Goal: Task Accomplishment & Management: Use online tool/utility

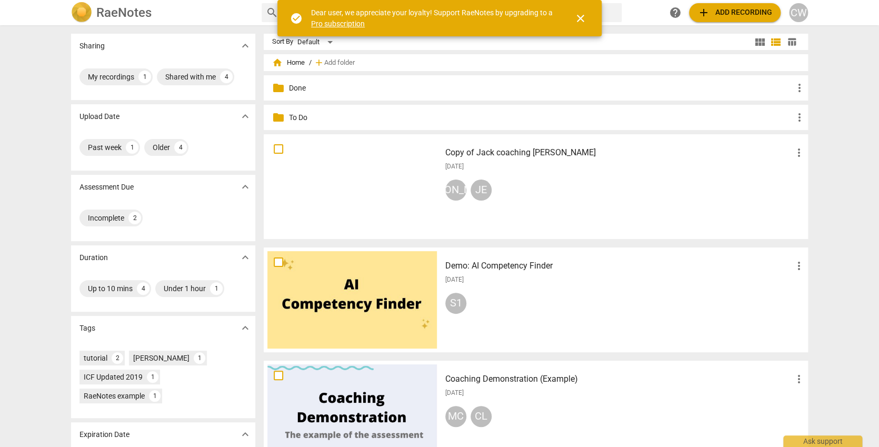
click at [697, 313] on div "S1" at bounding box center [625, 305] width 360 height 25
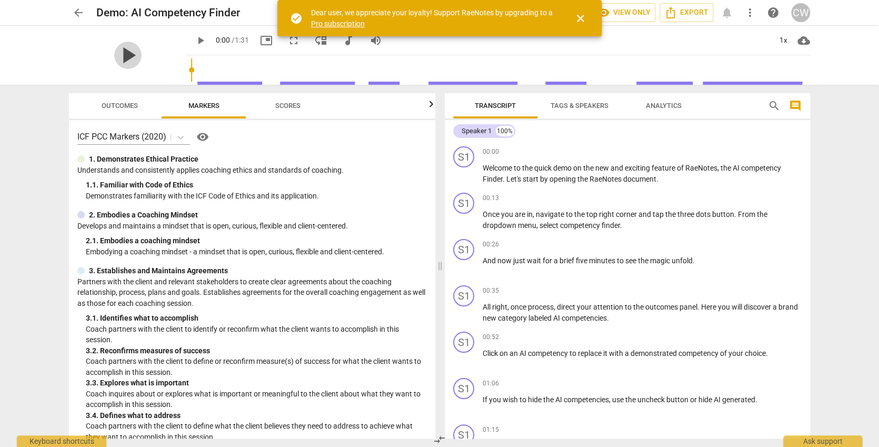
click at [133, 52] on span "play_arrow" at bounding box center [127, 55] width 27 height 27
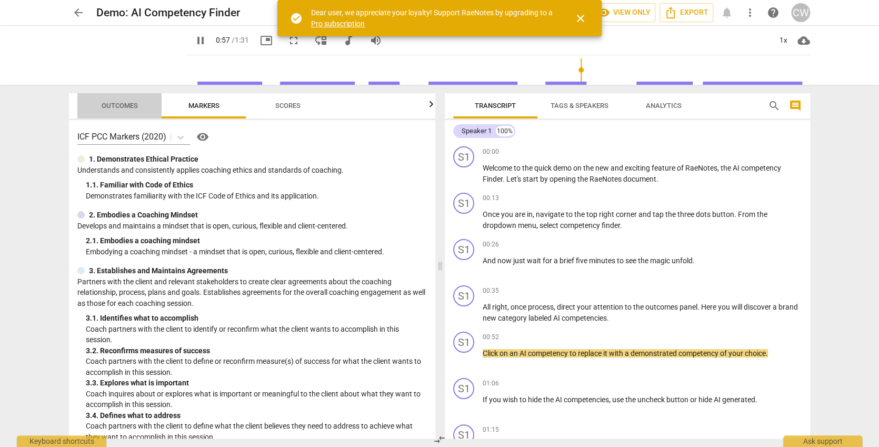
click at [102, 108] on span "Outcomes" at bounding box center [120, 106] width 36 height 8
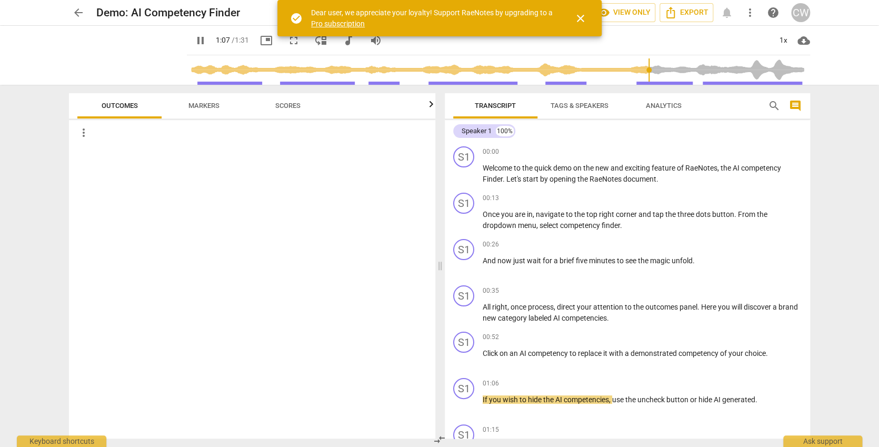
click at [82, 130] on span "more_vert" at bounding box center [83, 132] width 13 height 13
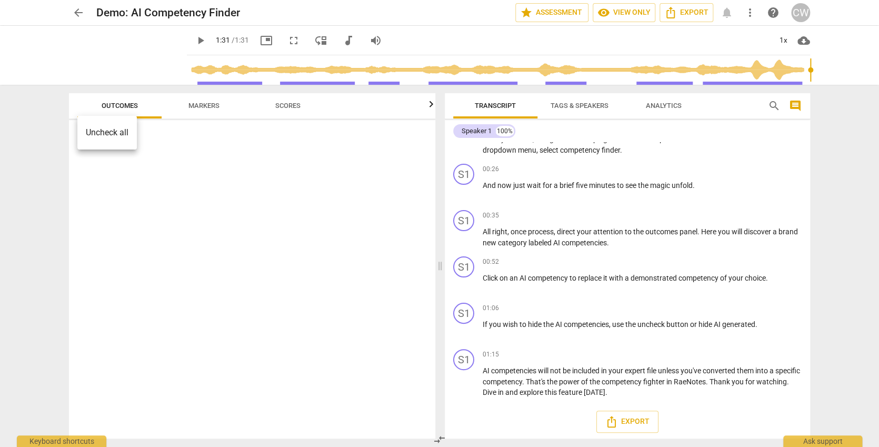
type input "91"
click at [75, 12] on div at bounding box center [439, 223] width 879 height 447
click at [78, 11] on span "arrow_back" at bounding box center [78, 12] width 13 height 13
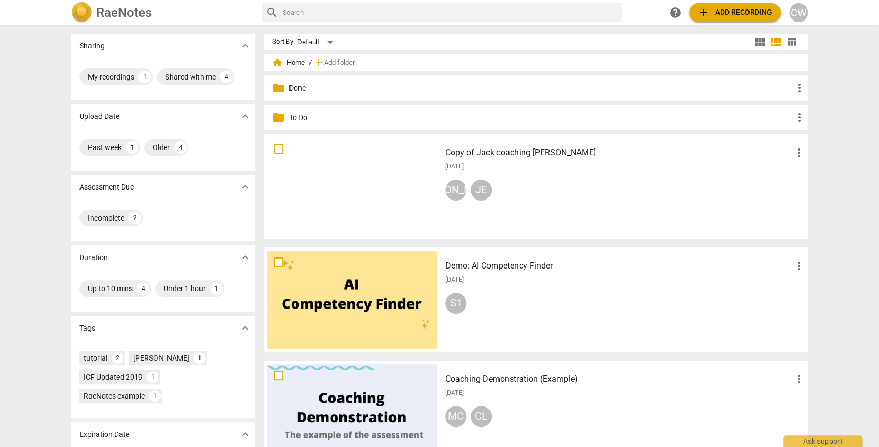
click at [579, 204] on div "Copy of Jack coaching [PERSON_NAME] more_vert [DATE] JA JE" at bounding box center [625, 186] width 377 height 97
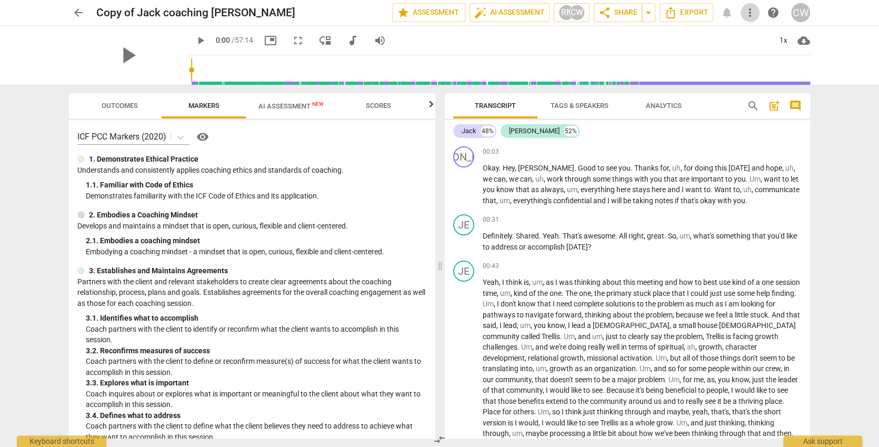
click at [753, 12] on span "more_vert" at bounding box center [750, 12] width 13 height 13
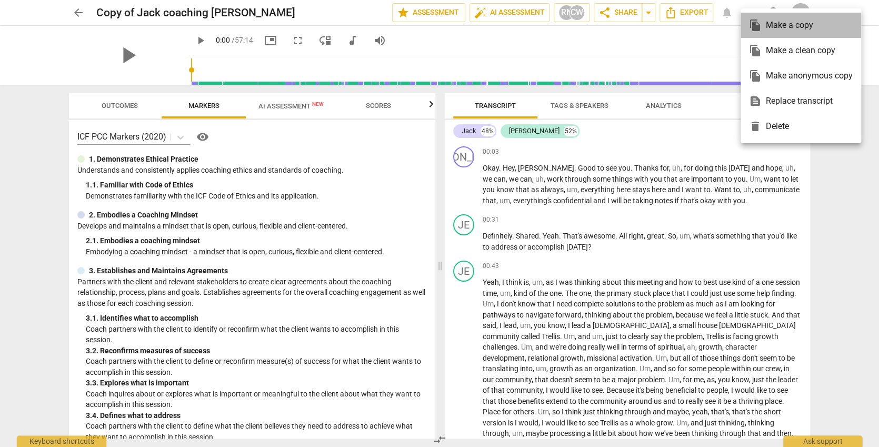
click at [753, 13] on div "file_copy Make a copy" at bounding box center [801, 25] width 104 height 25
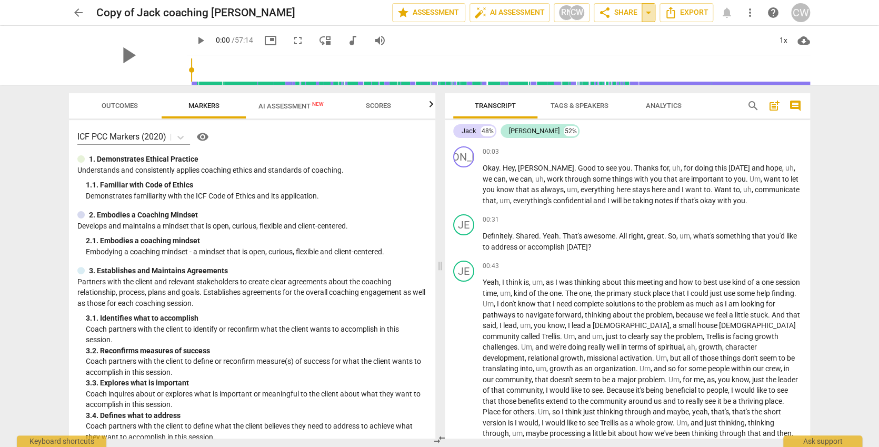
click at [653, 15] on span "arrow_drop_down" at bounding box center [648, 12] width 13 height 13
click at [652, 14] on span "arrow_drop_down" at bounding box center [648, 12] width 13 height 13
click at [287, 100] on span "AI Assessment New" at bounding box center [291, 106] width 91 height 16
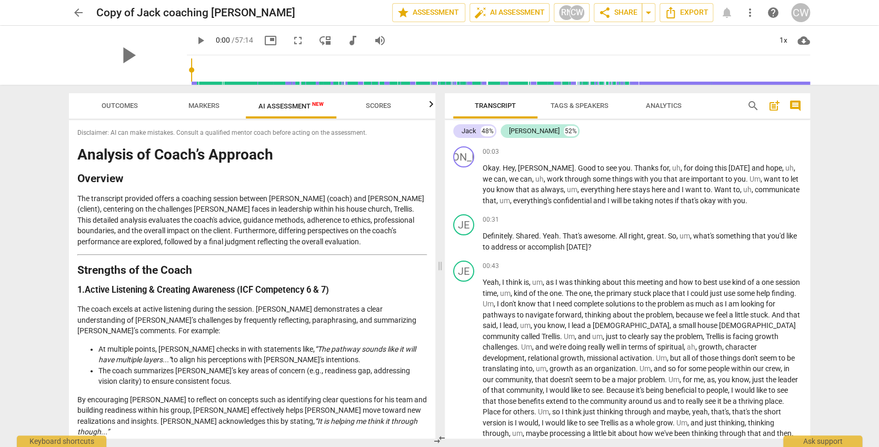
click at [79, 11] on span "arrow_back" at bounding box center [78, 12] width 13 height 13
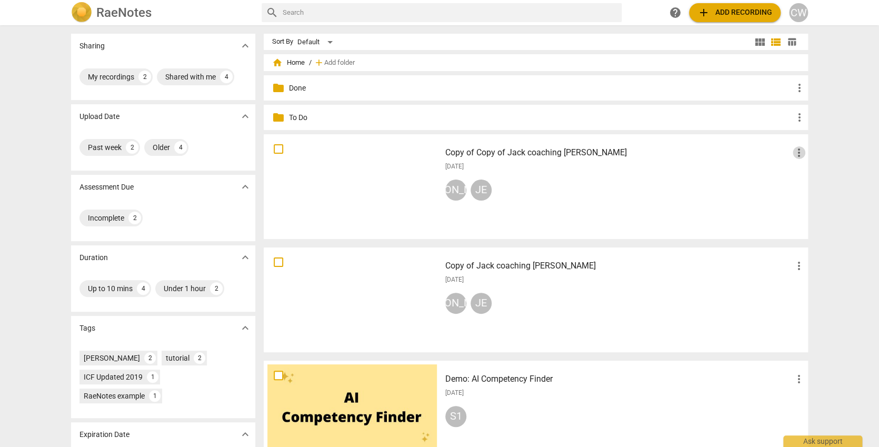
click at [796, 151] on span "more_vert" at bounding box center [799, 152] width 13 height 13
drag, startPoint x: 802, startPoint y: 177, endPoint x: 519, endPoint y: 217, distance: 285.5
click at [802, 178] on li "Delete" at bounding box center [811, 177] width 40 height 25
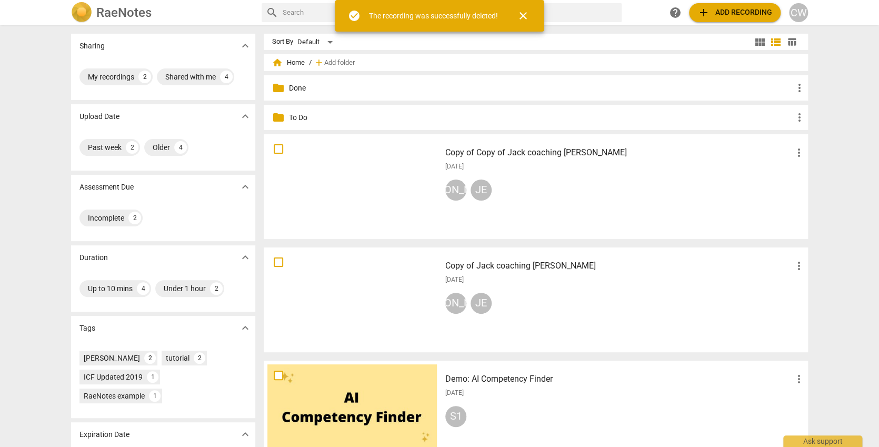
click at [529, 388] on div "Demo: AI Competency Finder more_vert [DATE] S1" at bounding box center [625, 412] width 377 height 97
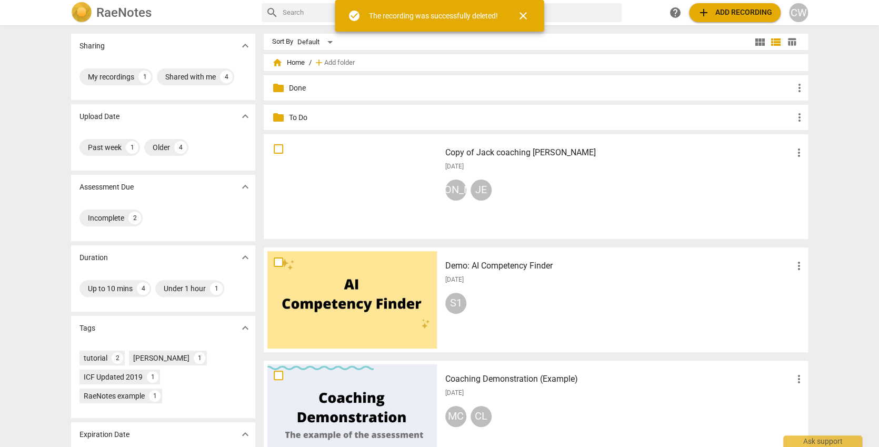
click at [557, 298] on div "S1" at bounding box center [625, 305] width 360 height 25
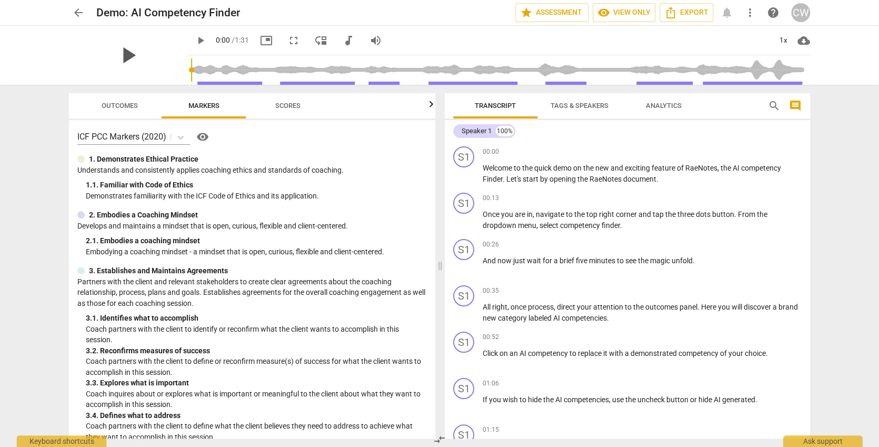
click at [127, 51] on span "play_arrow" at bounding box center [127, 55] width 27 height 27
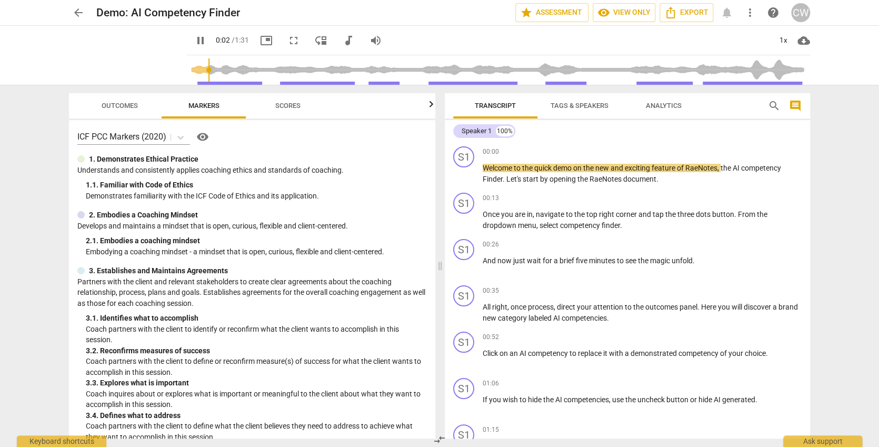
type input "3"
click at [82, 12] on span "arrow_back" at bounding box center [78, 12] width 13 height 13
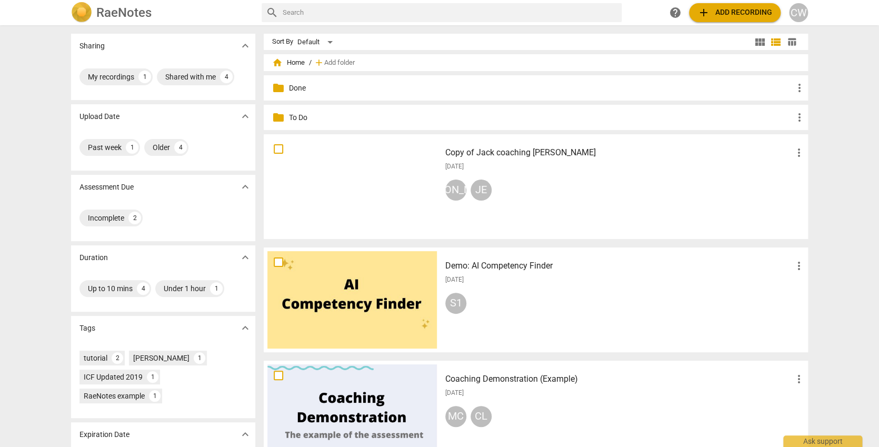
click at [644, 186] on div "JA JE" at bounding box center [625, 191] width 360 height 25
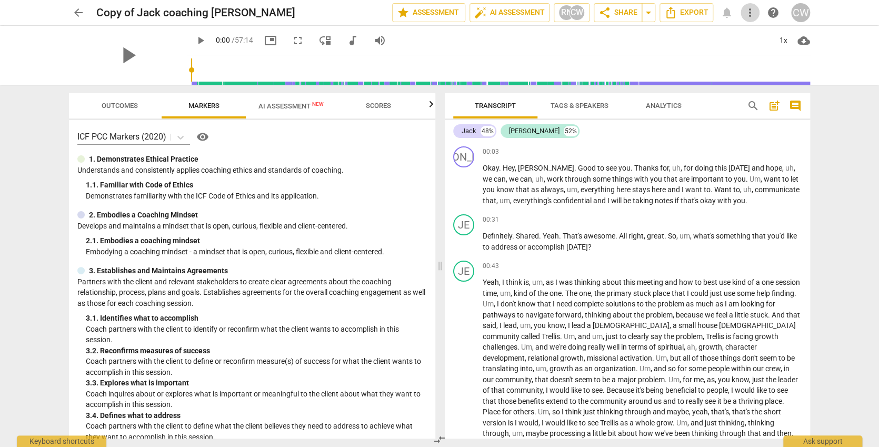
click at [750, 14] on span "more_vert" at bounding box center [750, 12] width 13 height 13
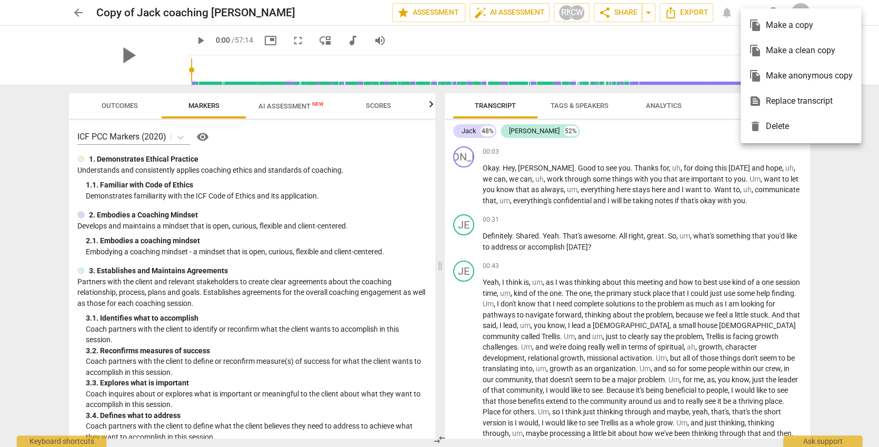
click at [750, 14] on div "file_copy Make a copy" at bounding box center [801, 25] width 104 height 25
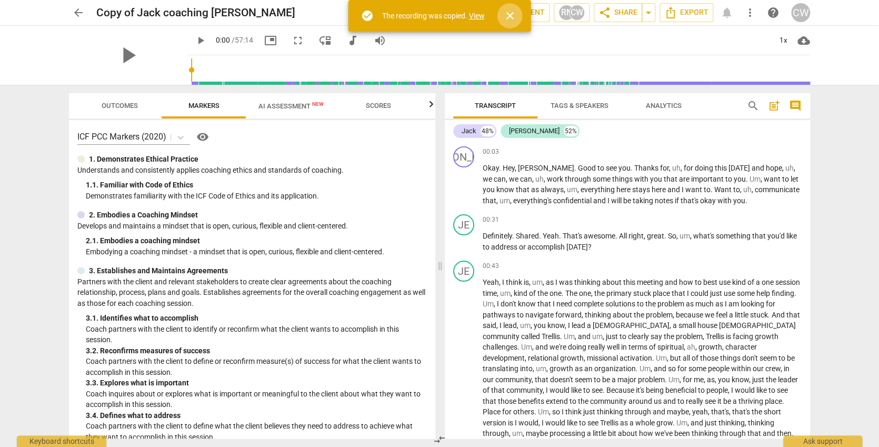
click at [505, 12] on span "close" at bounding box center [510, 15] width 13 height 13
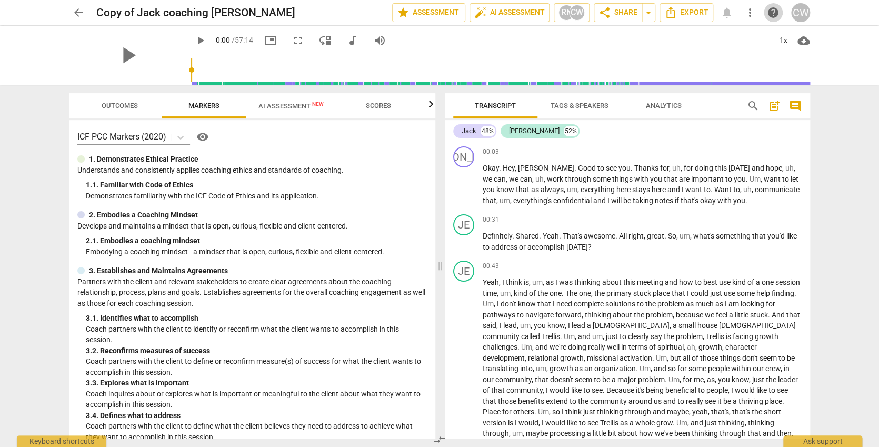
click at [772, 11] on span "help" at bounding box center [773, 12] width 13 height 13
click at [441, 19] on button "star Assessment" at bounding box center [428, 12] width 73 height 19
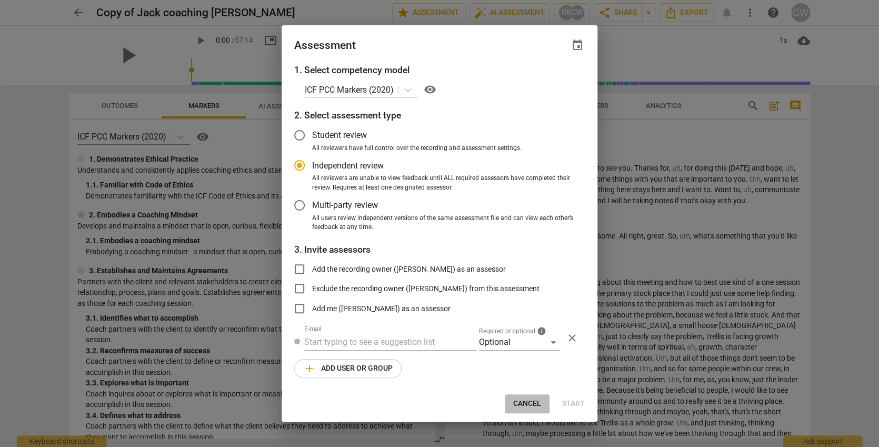
click at [524, 400] on span "Cancel" at bounding box center [527, 403] width 28 height 11
radio input "false"
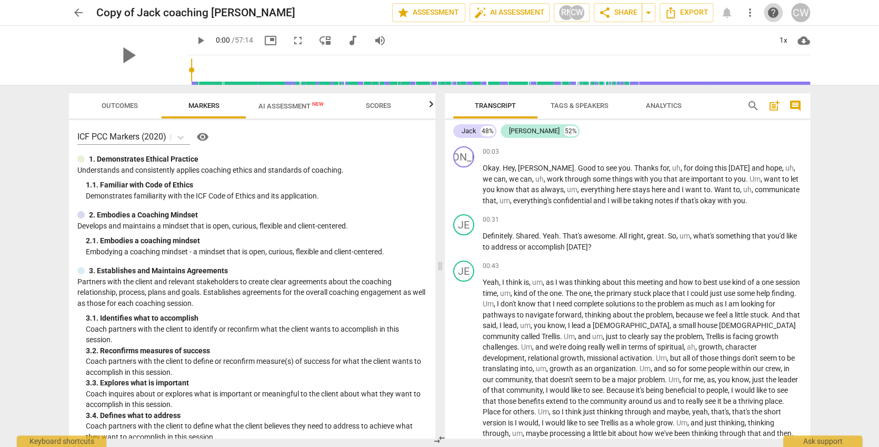
click at [775, 17] on span "help" at bounding box center [773, 12] width 13 height 13
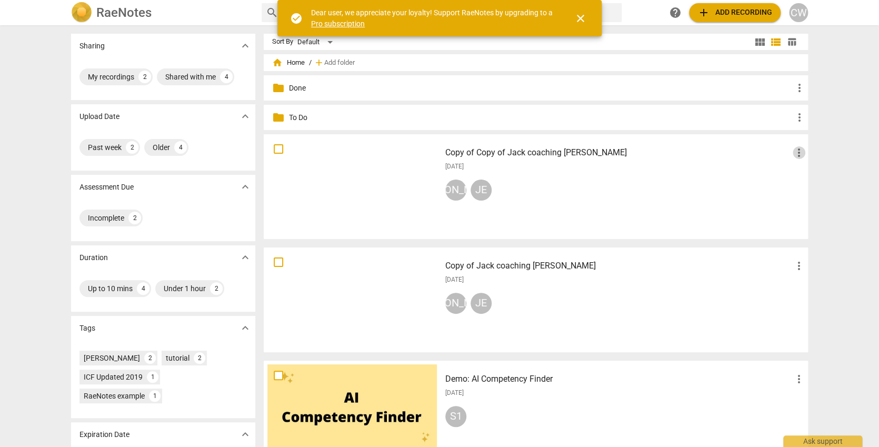
click at [793, 155] on span "more_vert" at bounding box center [799, 152] width 13 height 13
click at [801, 175] on li "Delete" at bounding box center [811, 177] width 40 height 25
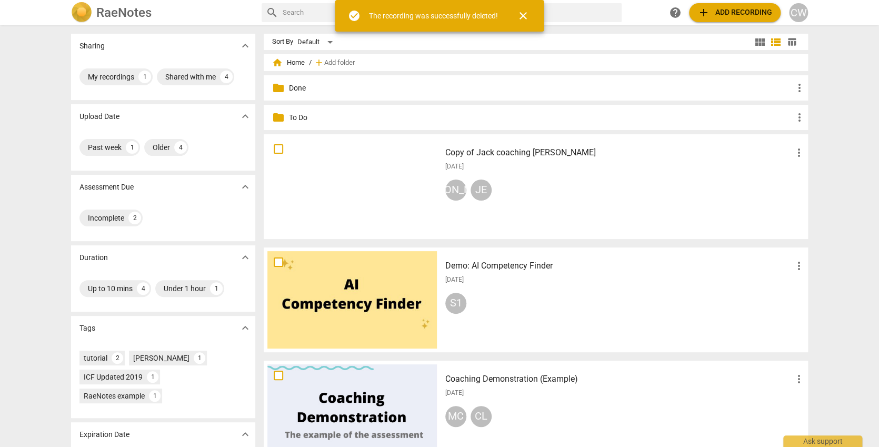
click at [541, 278] on div "[DATE]" at bounding box center [625, 279] width 360 height 9
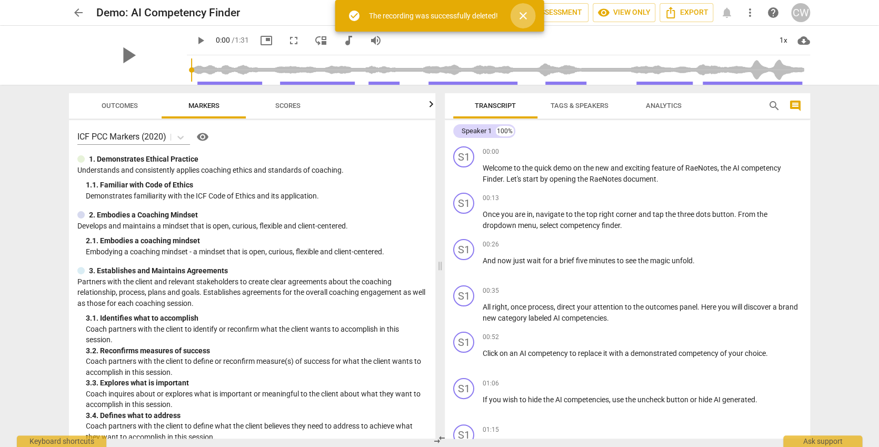
click at [523, 14] on span "close" at bounding box center [523, 15] width 13 height 13
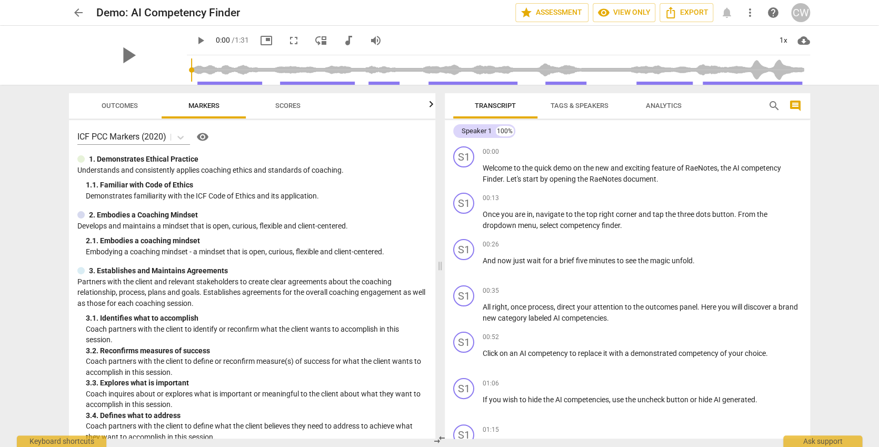
click at [77, 2] on div "arrow_back Demo: AI Competency Finder star Assessment visibility View only Expo…" at bounding box center [439, 12] width 862 height 25
click at [82, 11] on span "arrow_back" at bounding box center [78, 12] width 13 height 13
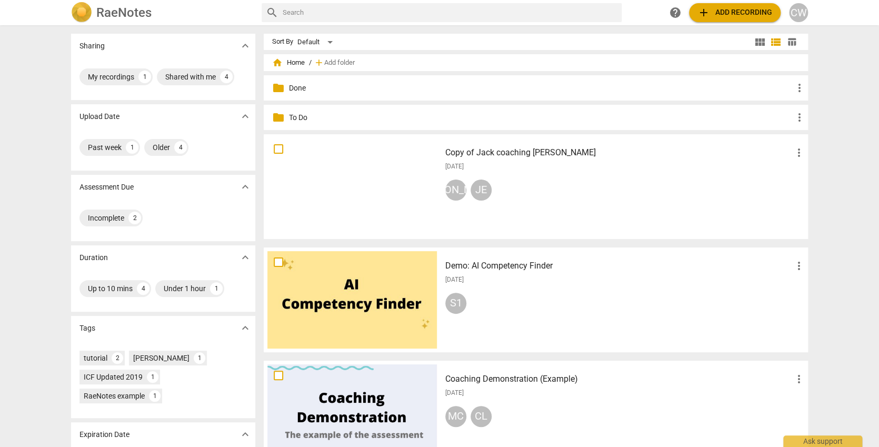
click at [559, 179] on div "JA JE" at bounding box center [625, 191] width 360 height 25
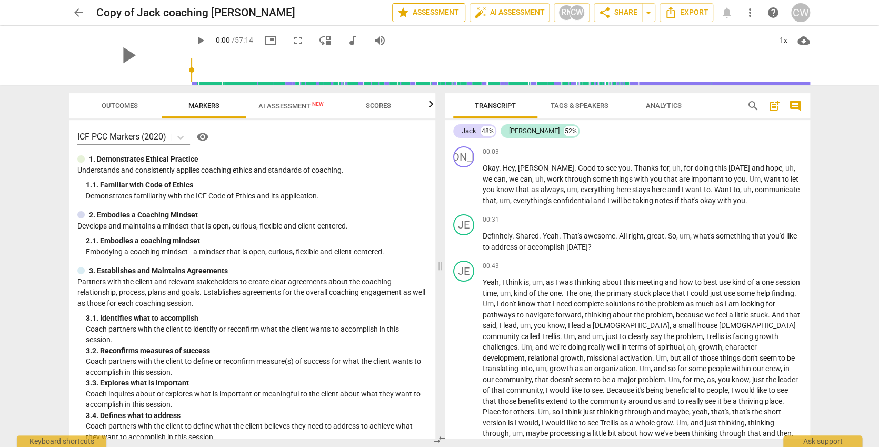
click at [445, 13] on span "star Assessment" at bounding box center [429, 12] width 64 height 13
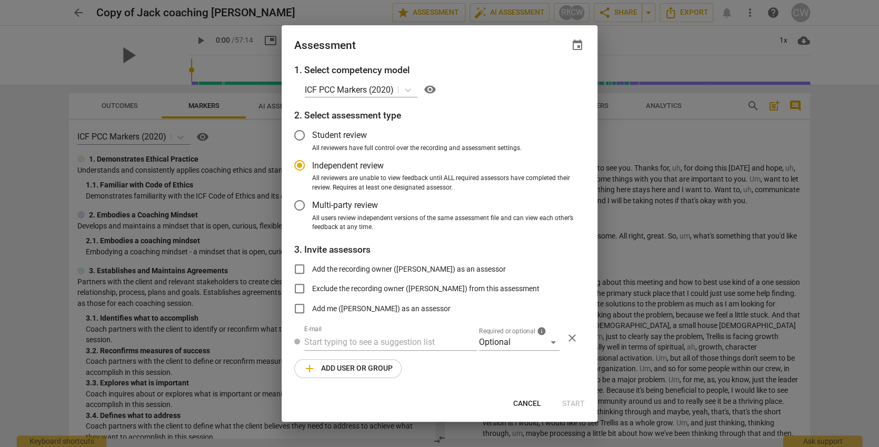
radio input "false"
click at [374, 141] on label "Student review" at bounding box center [431, 135] width 289 height 25
click at [312, 141] on input "Student review" at bounding box center [299, 135] width 25 height 25
click at [520, 399] on span "Cancel" at bounding box center [527, 403] width 28 height 11
radio input "false"
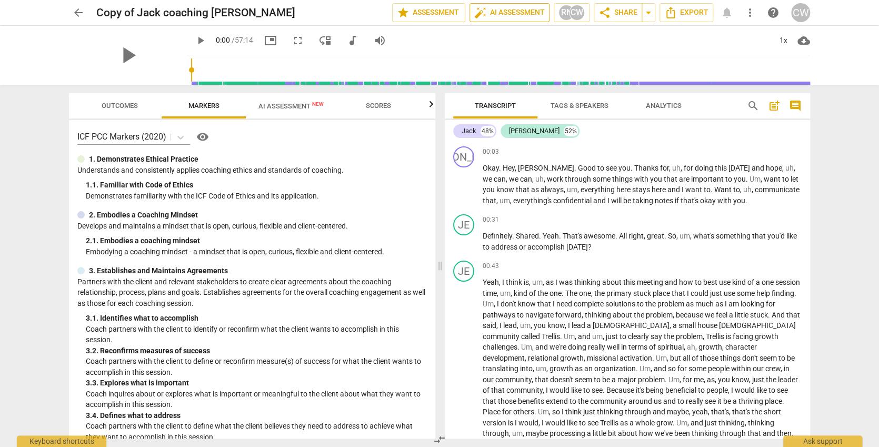
click at [508, 8] on span "auto_fix_high AI Assessment" at bounding box center [509, 12] width 71 height 13
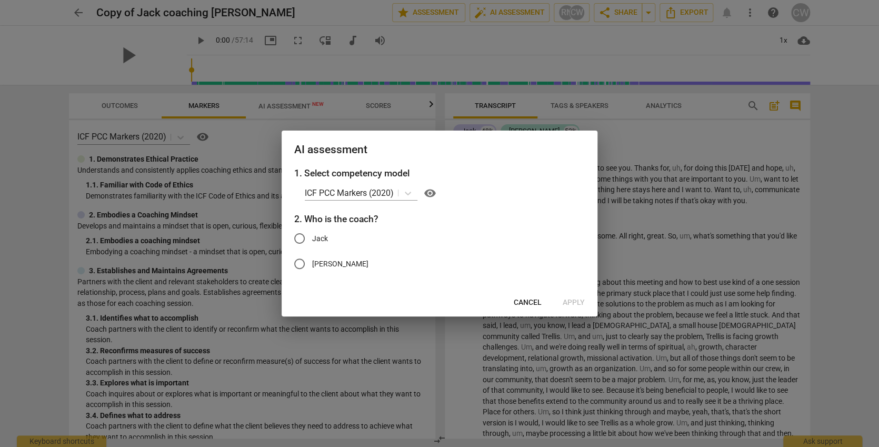
click at [336, 239] on label "Jack" at bounding box center [431, 238] width 289 height 25
click at [312, 239] on input "Jack" at bounding box center [299, 238] width 25 height 25
radio input "true"
click at [583, 302] on span "Apply" at bounding box center [574, 302] width 22 height 11
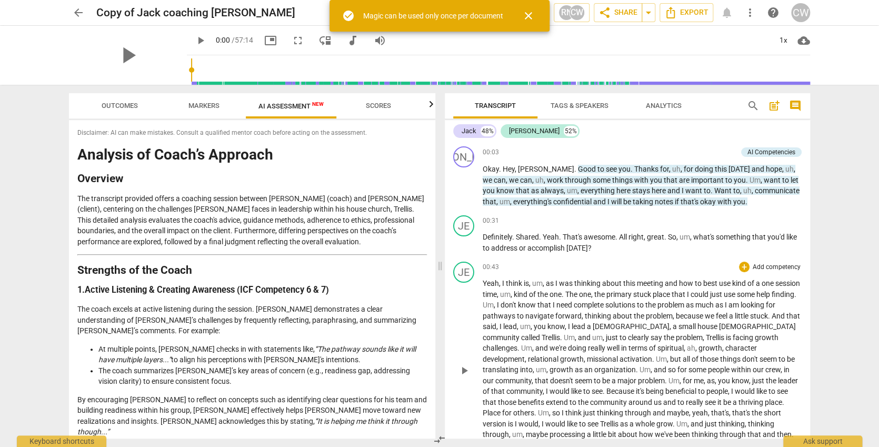
click at [509, 12] on button "auto_fix_high AI Assessment" at bounding box center [509, 12] width 80 height 19
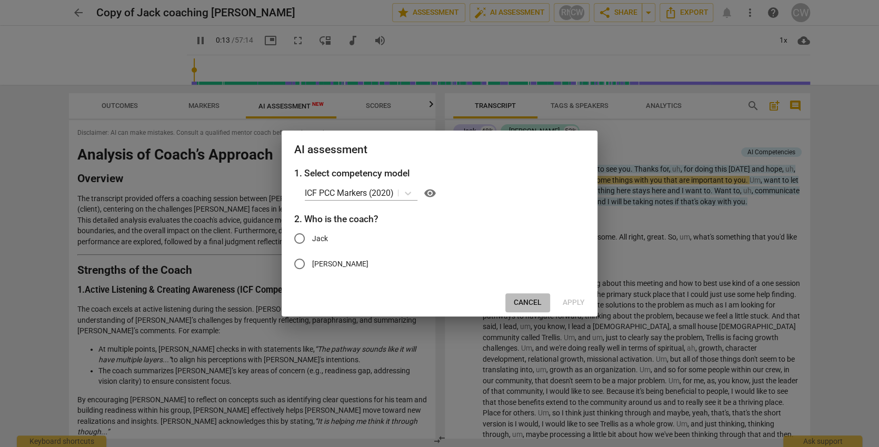
click at [523, 304] on span "Cancel" at bounding box center [528, 302] width 28 height 11
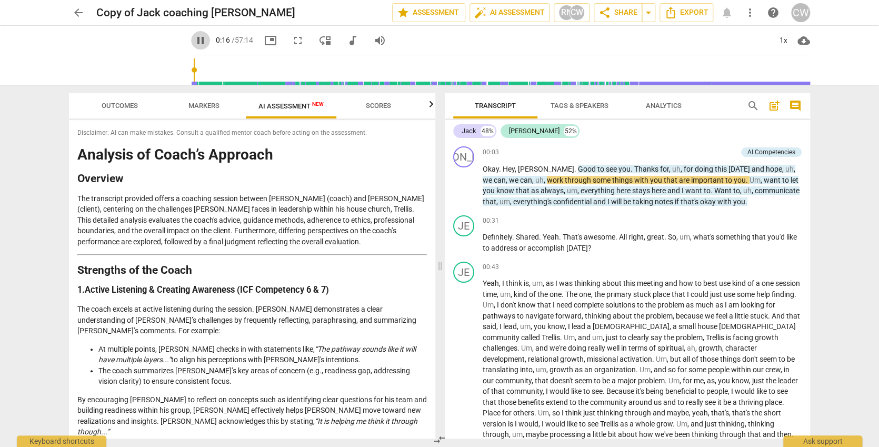
click at [194, 38] on span "pause" at bounding box center [200, 40] width 13 height 13
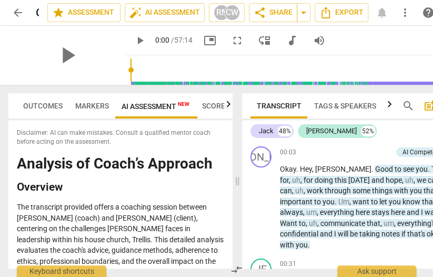
type input "0"
